Goal: Information Seeking & Learning: Check status

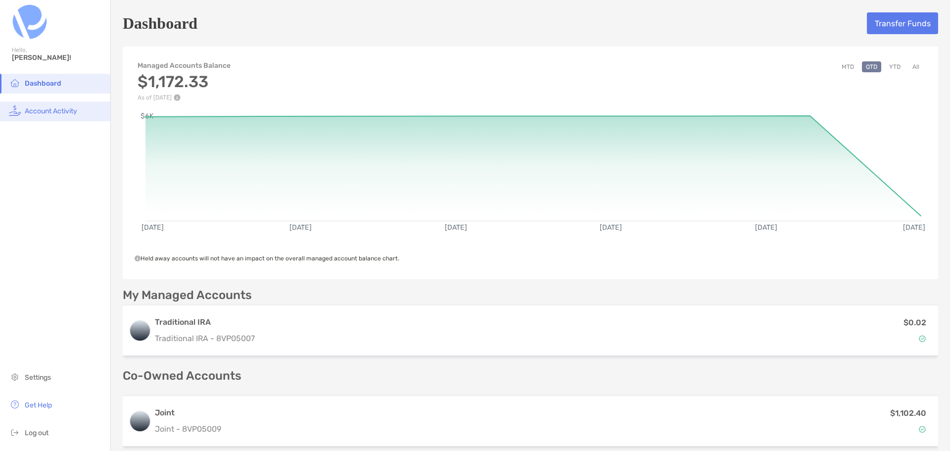
click at [45, 104] on li "Account Activity" at bounding box center [55, 111] width 110 height 20
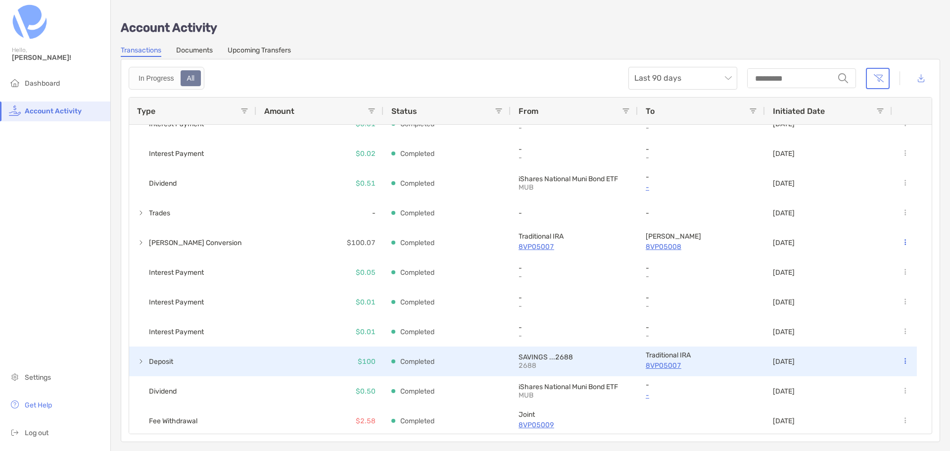
scroll to position [481, 0]
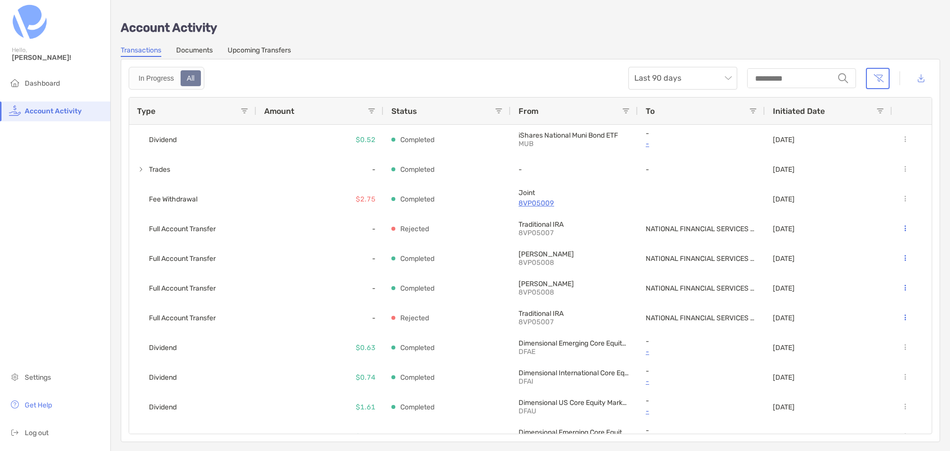
click at [204, 50] on link "Documents" at bounding box center [194, 51] width 37 height 11
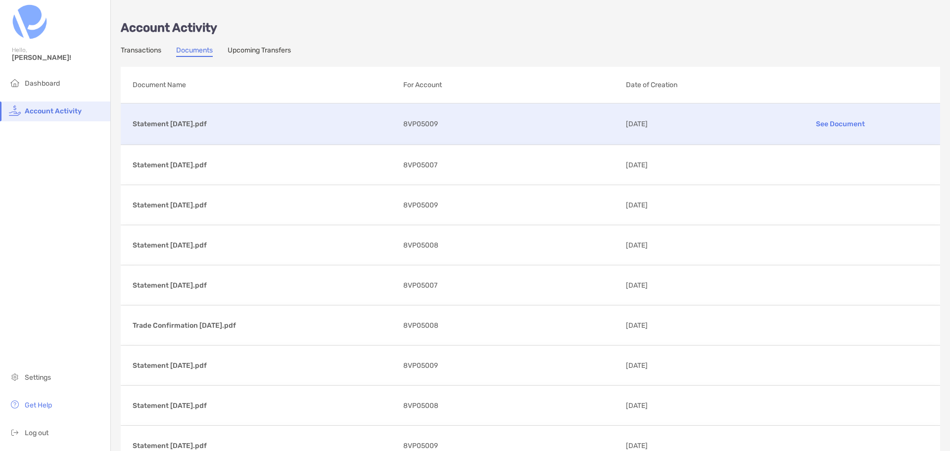
click at [832, 123] on p "See Document" at bounding box center [840, 123] width 175 height 17
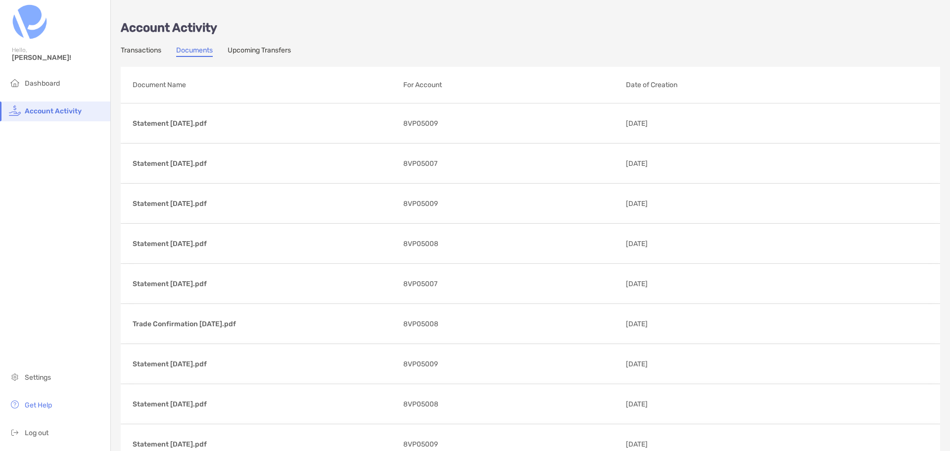
click at [252, 49] on link "Upcoming Transfers" at bounding box center [259, 51] width 63 height 11
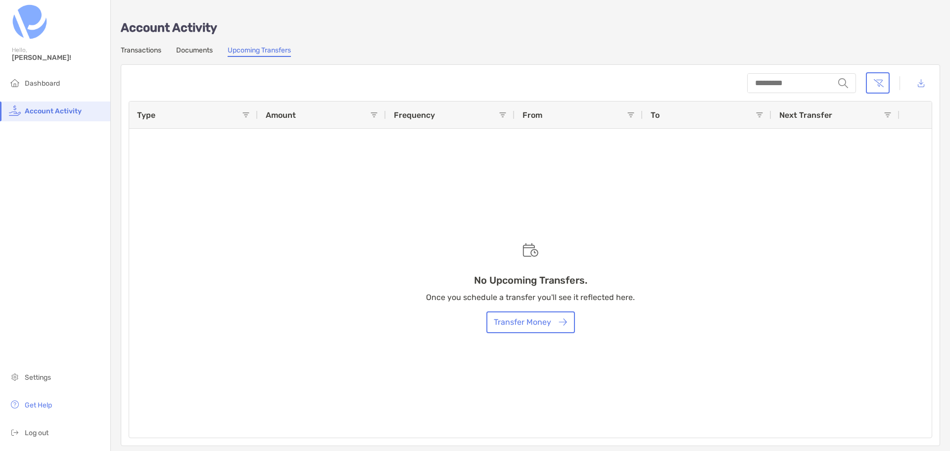
click at [164, 48] on div "Transactions Documents Upcoming Transfers" at bounding box center [530, 51] width 819 height 11
click at [183, 50] on link "Documents" at bounding box center [194, 51] width 37 height 11
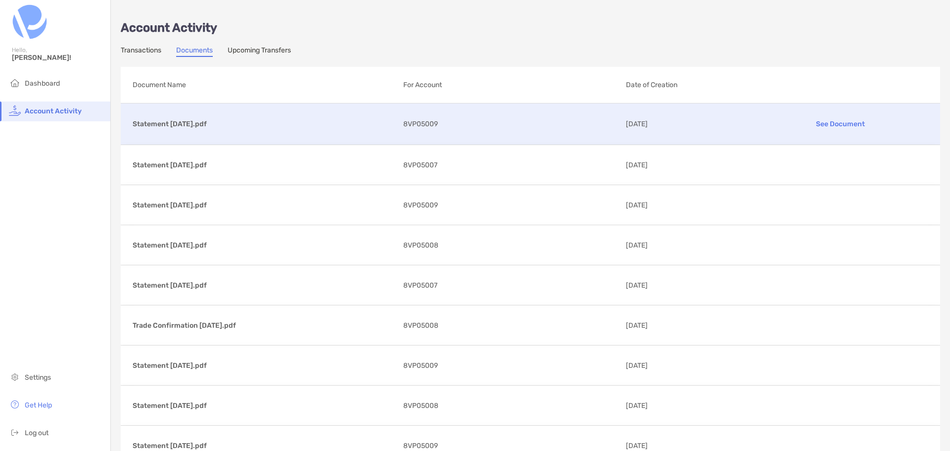
click at [834, 122] on p "See Document" at bounding box center [840, 123] width 175 height 17
click at [141, 50] on link "Transactions" at bounding box center [141, 51] width 41 height 11
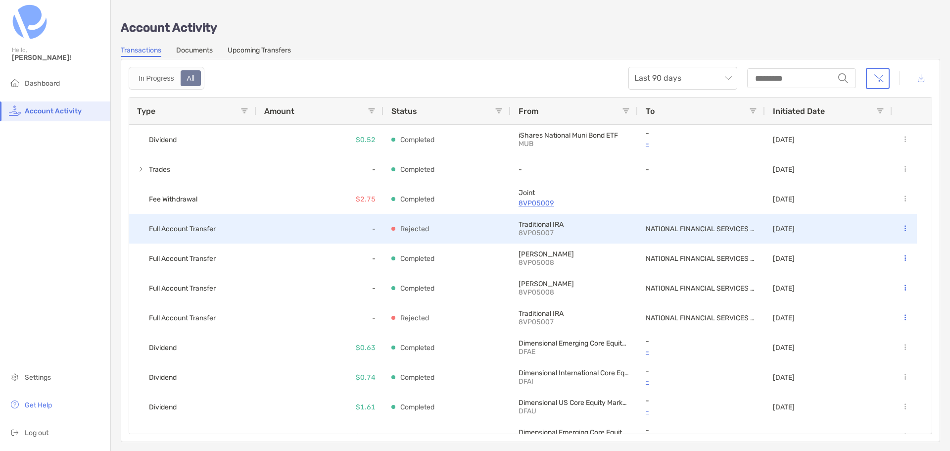
click at [905, 227] on icon at bounding box center [904, 228] width 1 height 6
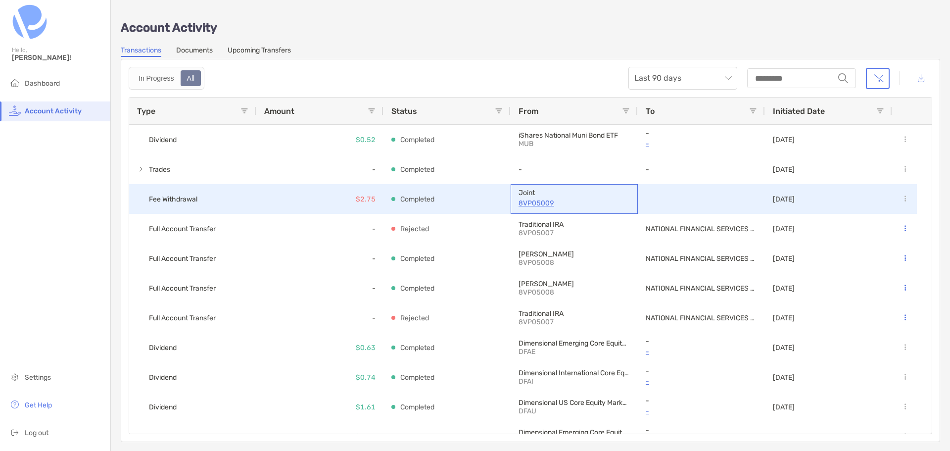
click at [532, 202] on p "8VP05009" at bounding box center [573, 203] width 111 height 12
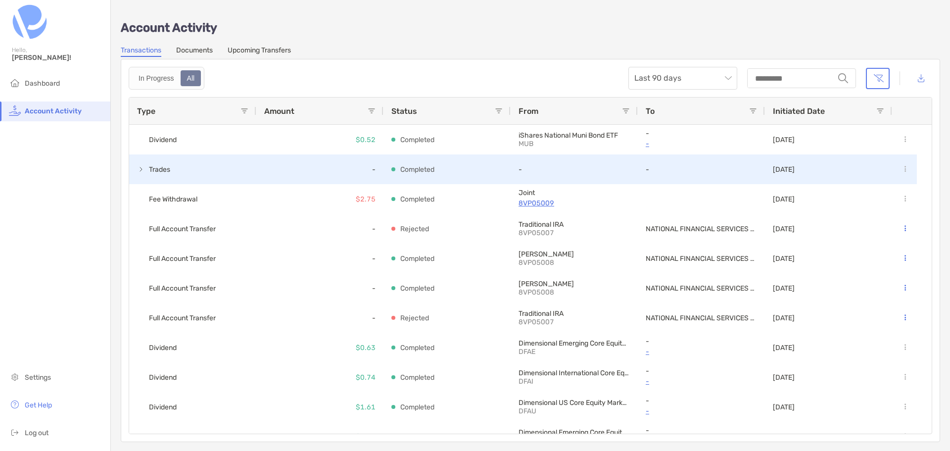
click at [136, 167] on div "Trades" at bounding box center [192, 169] width 127 height 30
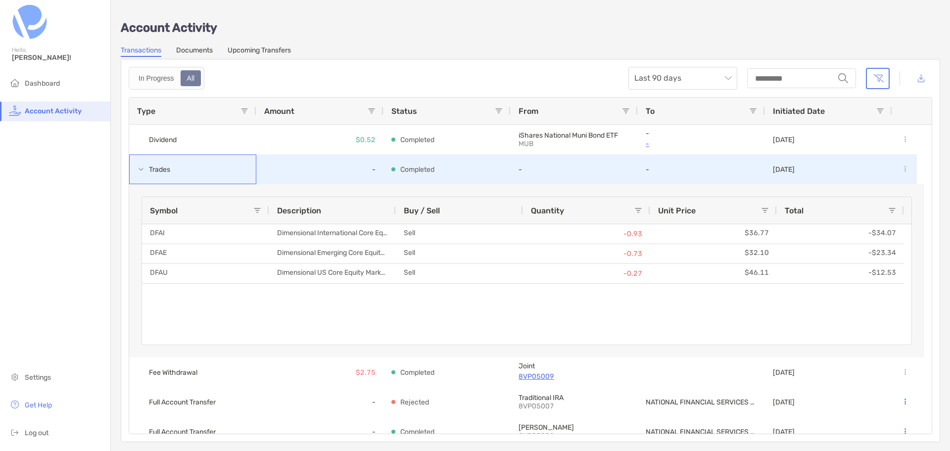
click at [139, 168] on span at bounding box center [141, 169] width 8 height 8
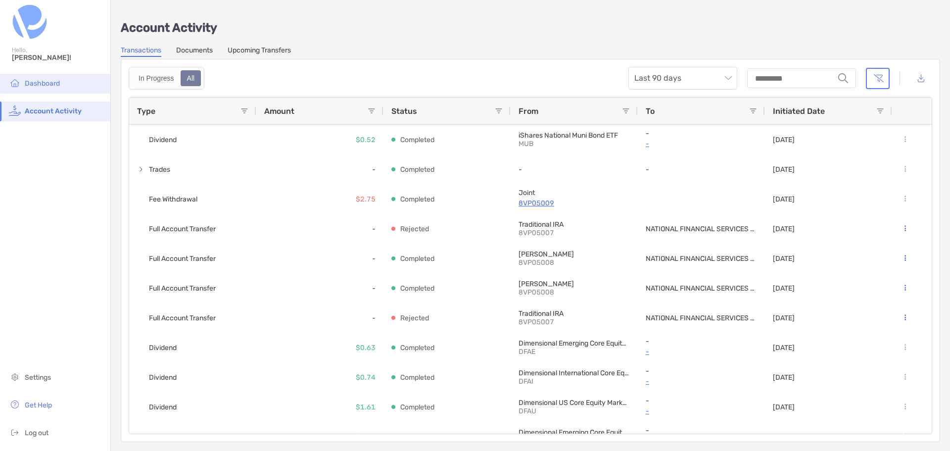
click at [28, 80] on span "Dashboard" at bounding box center [42, 83] width 35 height 8
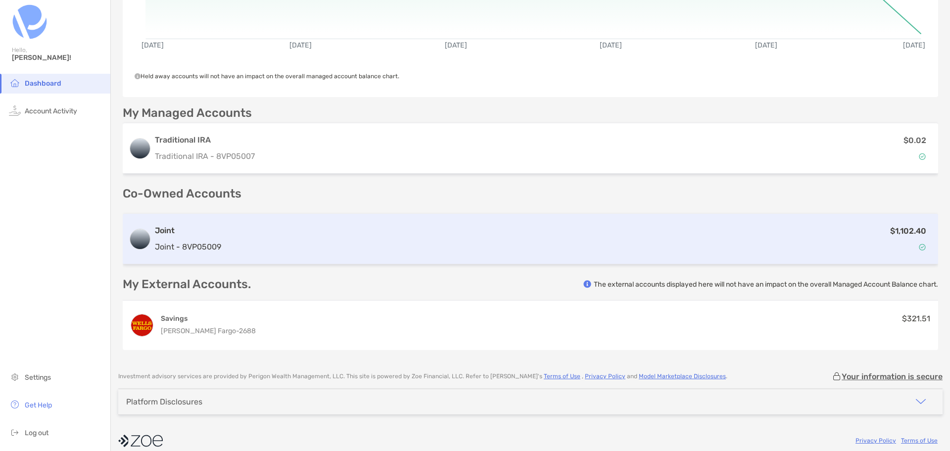
scroll to position [192, 0]
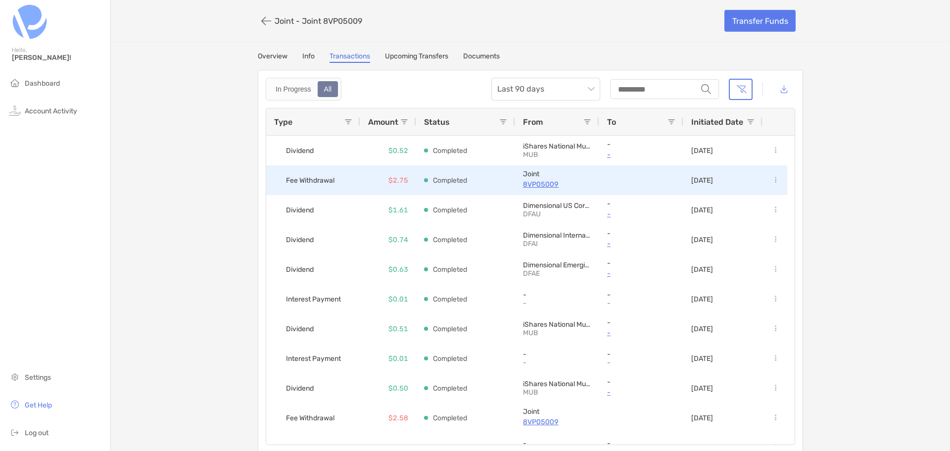
click at [541, 182] on p "8VP05009" at bounding box center [557, 184] width 68 height 12
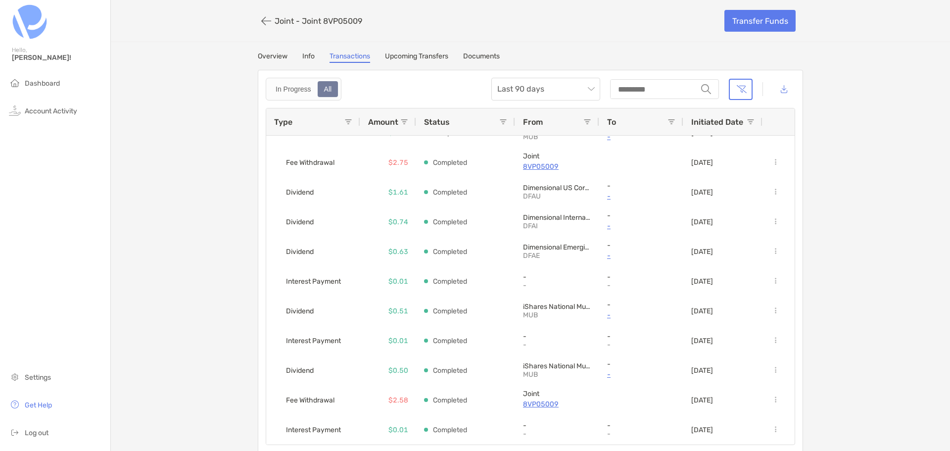
click at [307, 59] on link "Info" at bounding box center [308, 57] width 12 height 11
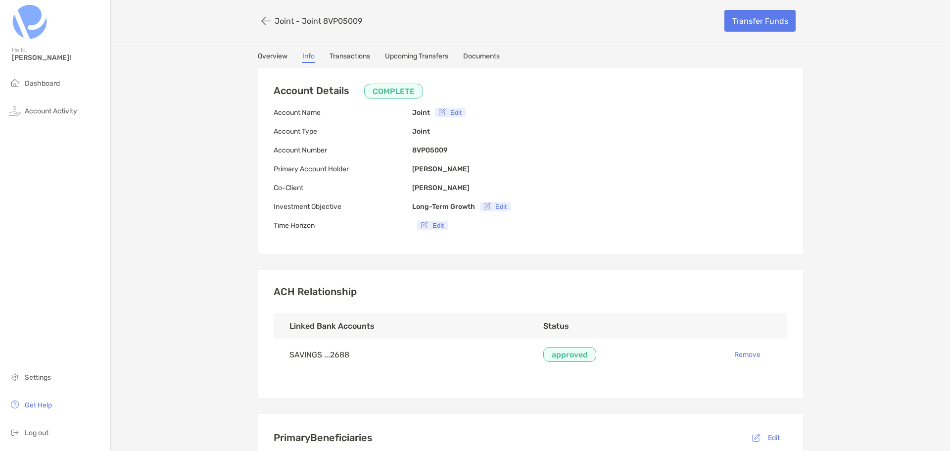
click at [268, 53] on link "Overview" at bounding box center [273, 57] width 30 height 11
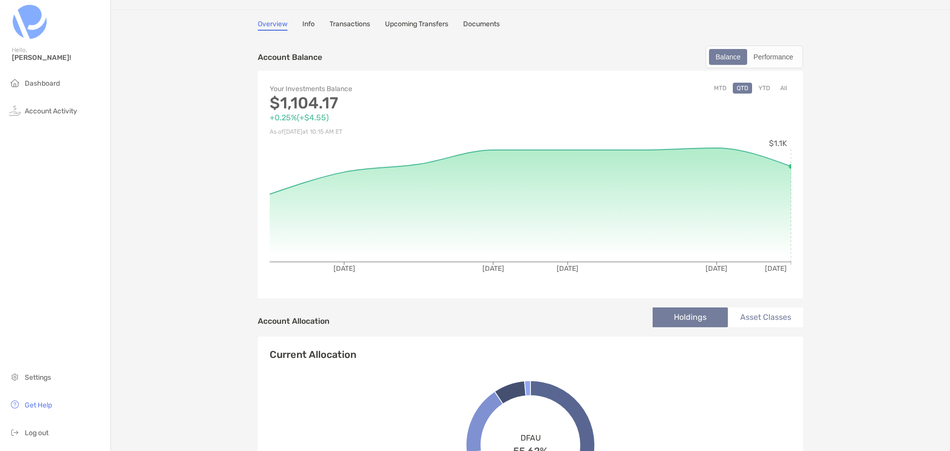
scroll to position [49, 0]
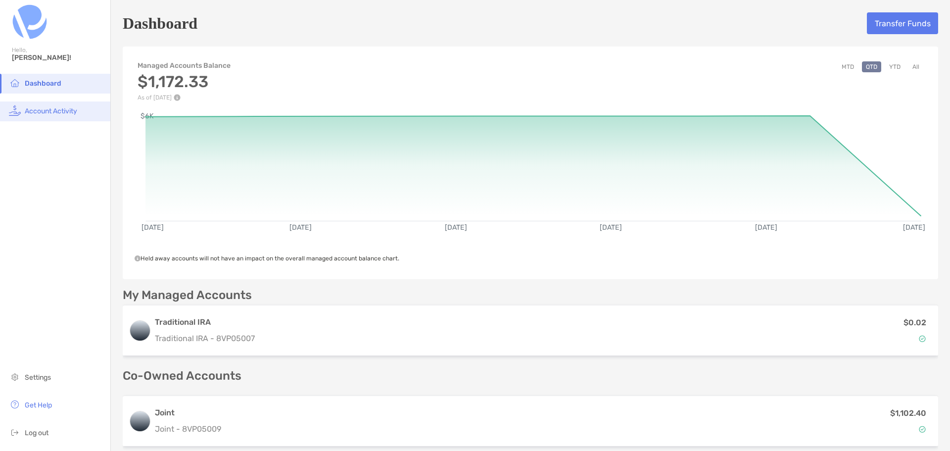
click at [53, 109] on span "Account Activity" at bounding box center [51, 111] width 52 height 8
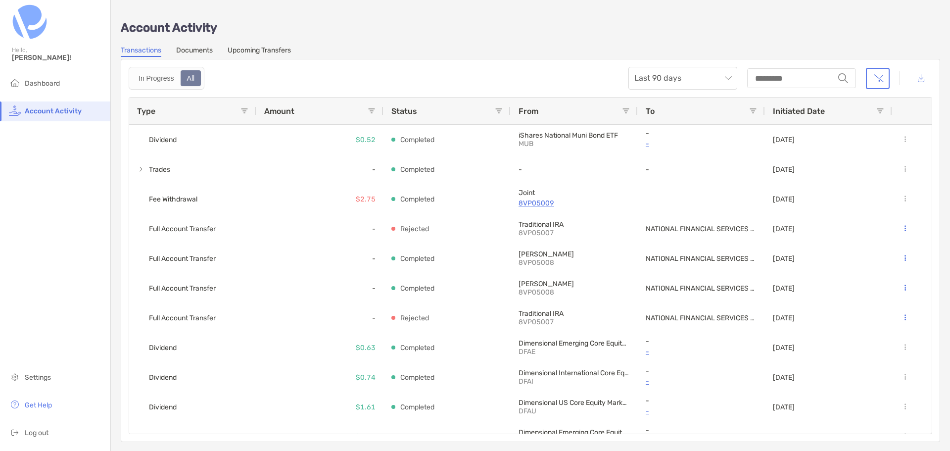
click at [283, 47] on link "Upcoming Transfers" at bounding box center [259, 51] width 63 height 11
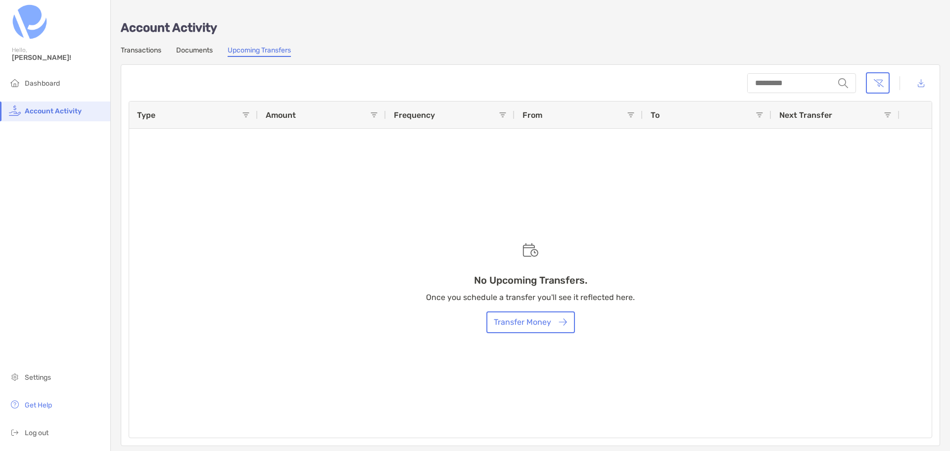
click at [205, 50] on link "Documents" at bounding box center [194, 51] width 37 height 11
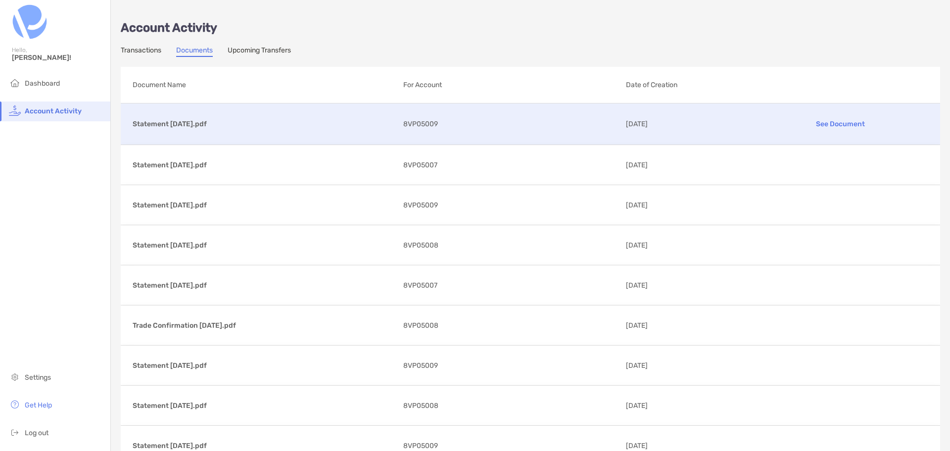
click at [188, 125] on p "Statement [DATE].pdf" at bounding box center [264, 124] width 263 height 12
